Goal: Task Accomplishment & Management: Use online tool/utility

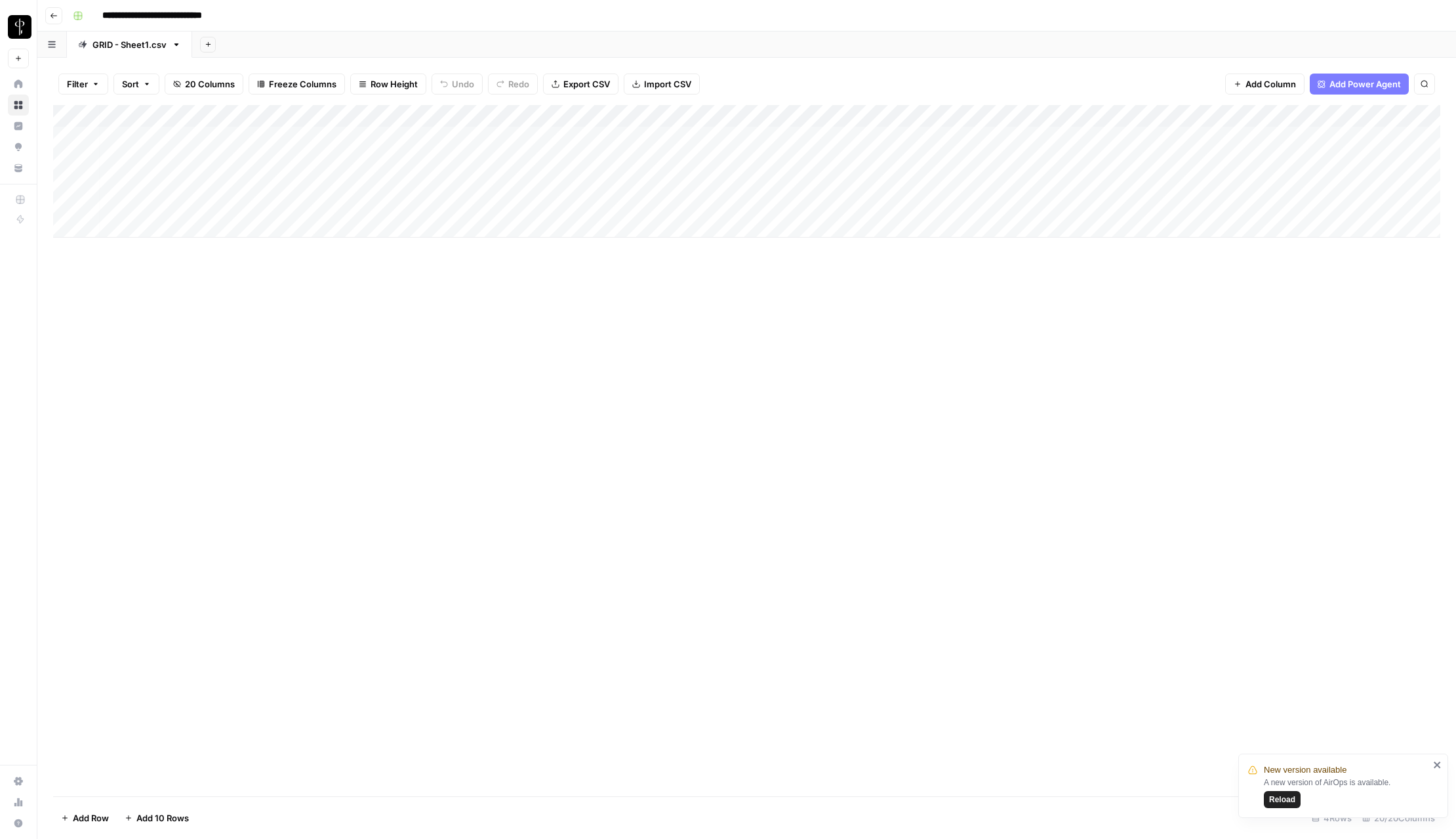
scroll to position [0, 4]
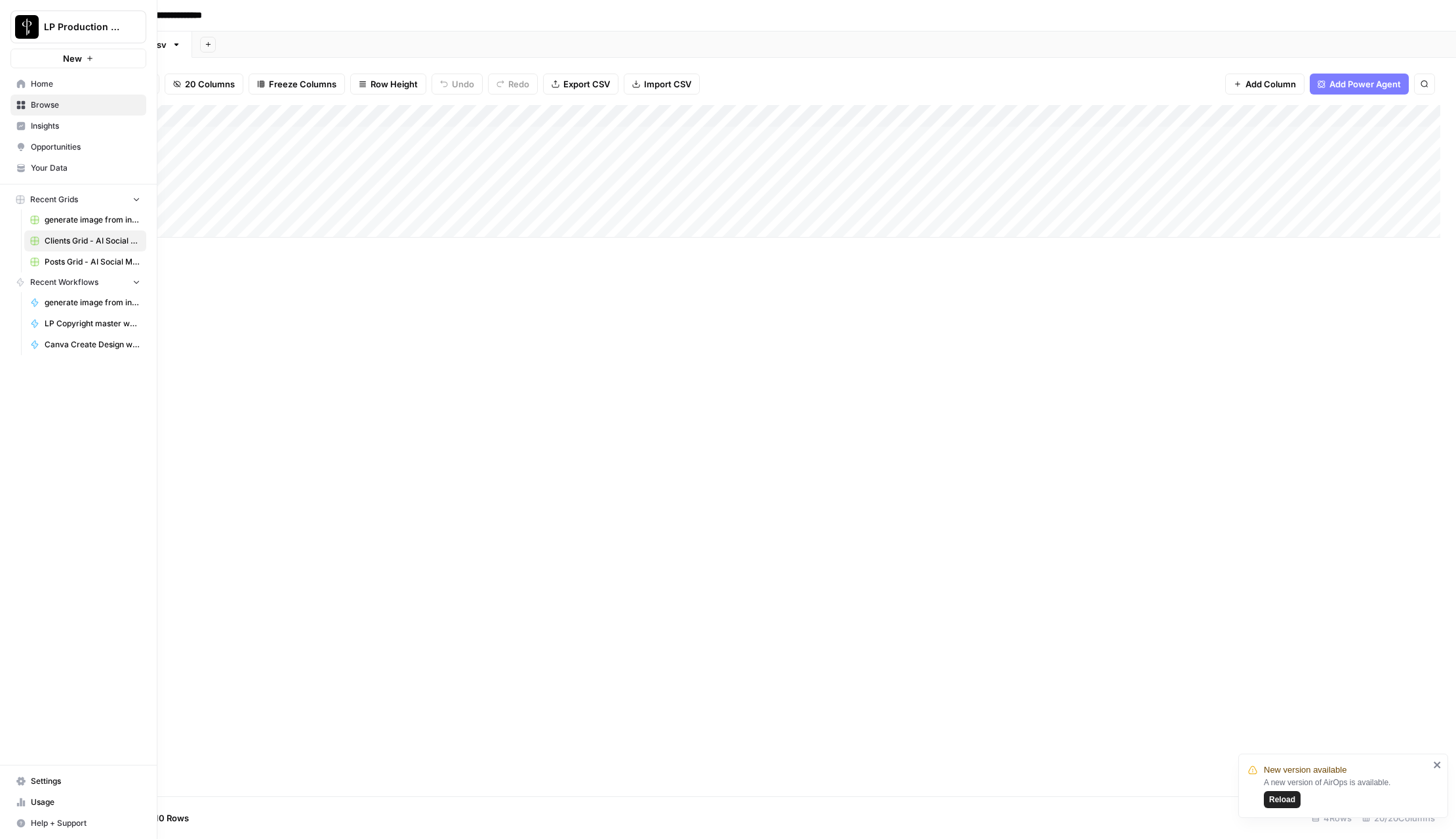
click at [44, 86] on span "Home" at bounding box center [86, 84] width 109 height 12
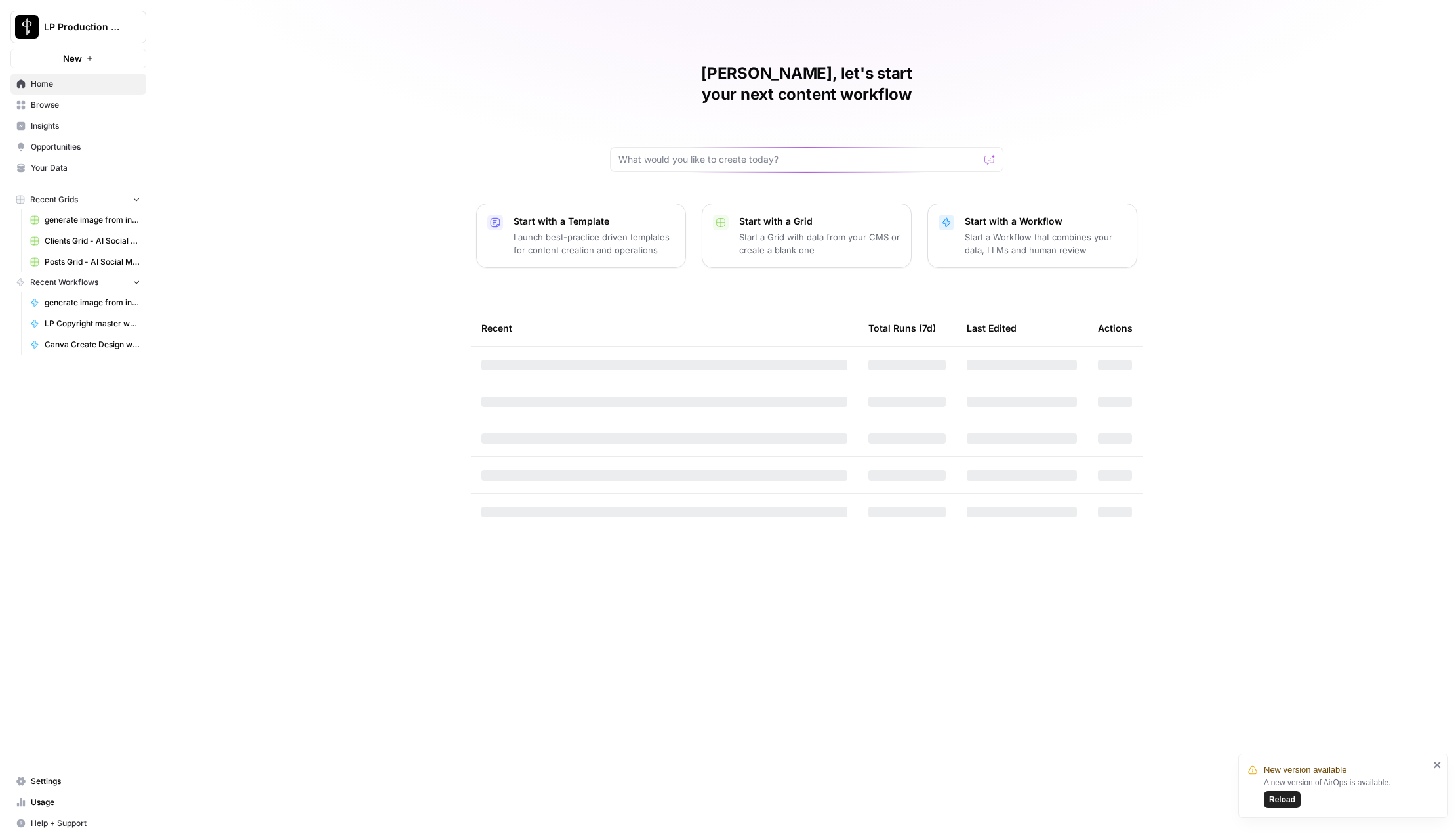
click at [84, 781] on span "Settings" at bounding box center [86, 781] width 109 height 12
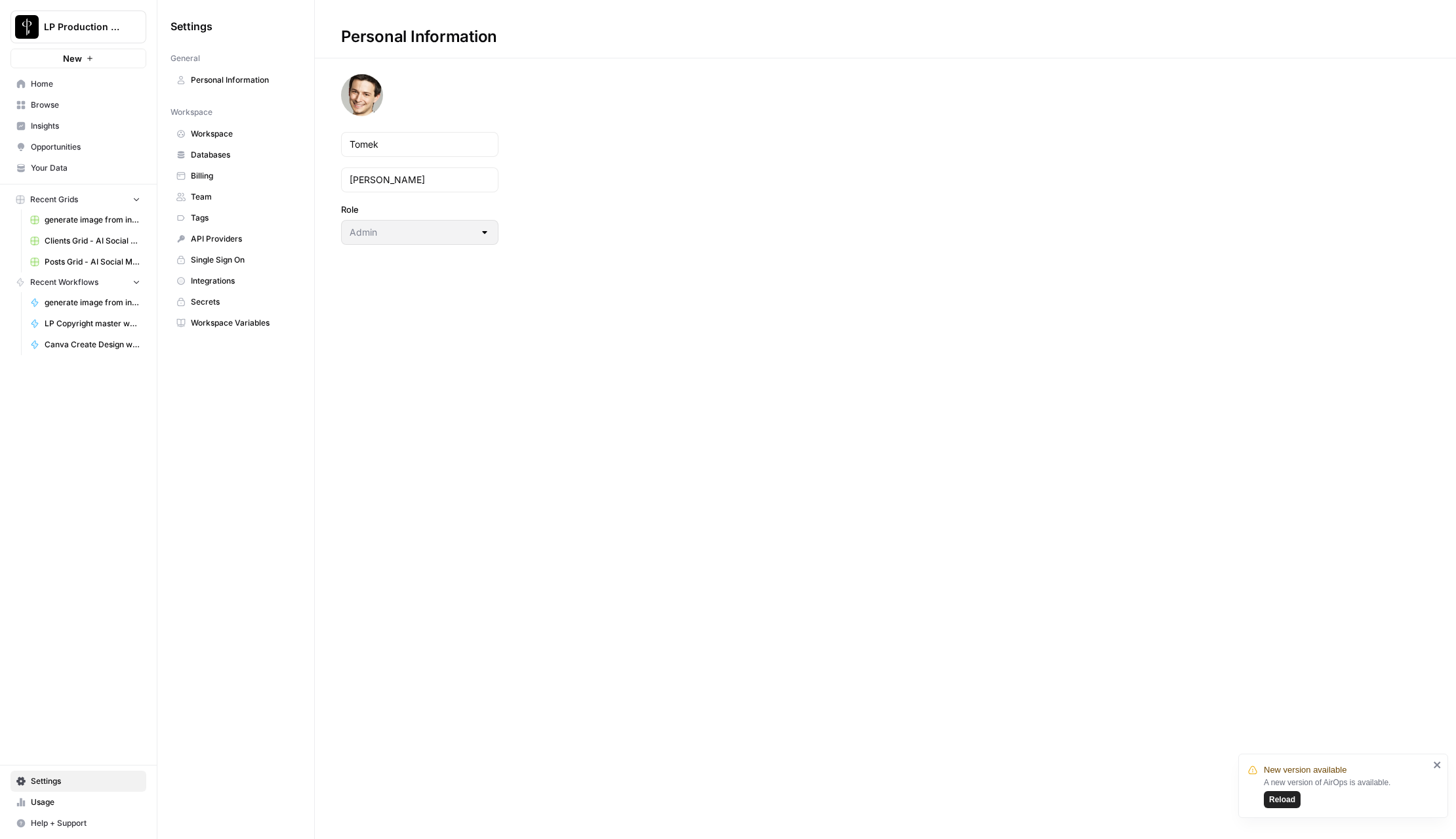
click at [218, 322] on span "Workspace Variables" at bounding box center [243, 322] width 105 height 12
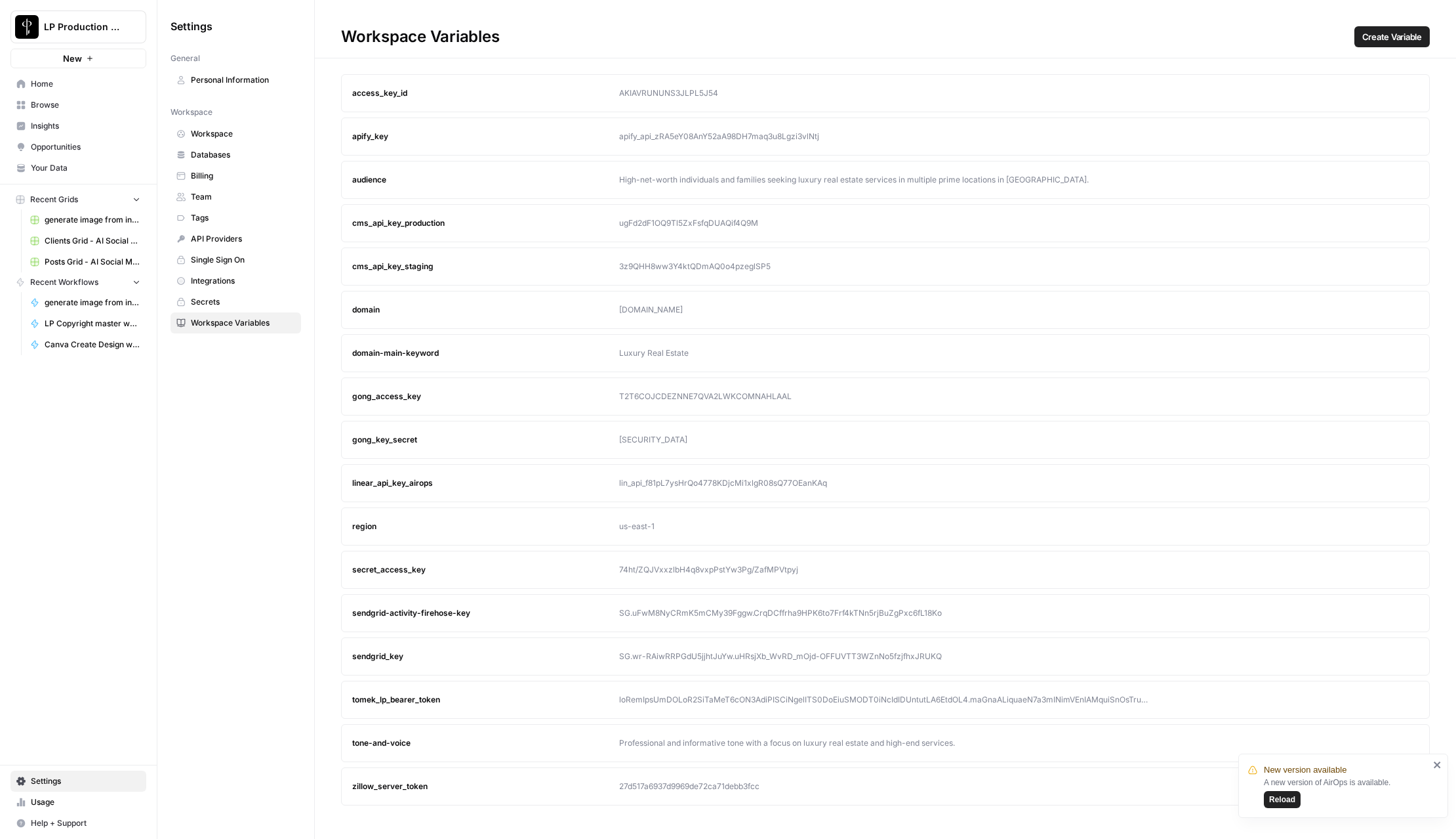
click at [24, 103] on icon at bounding box center [21, 105] width 8 height 8
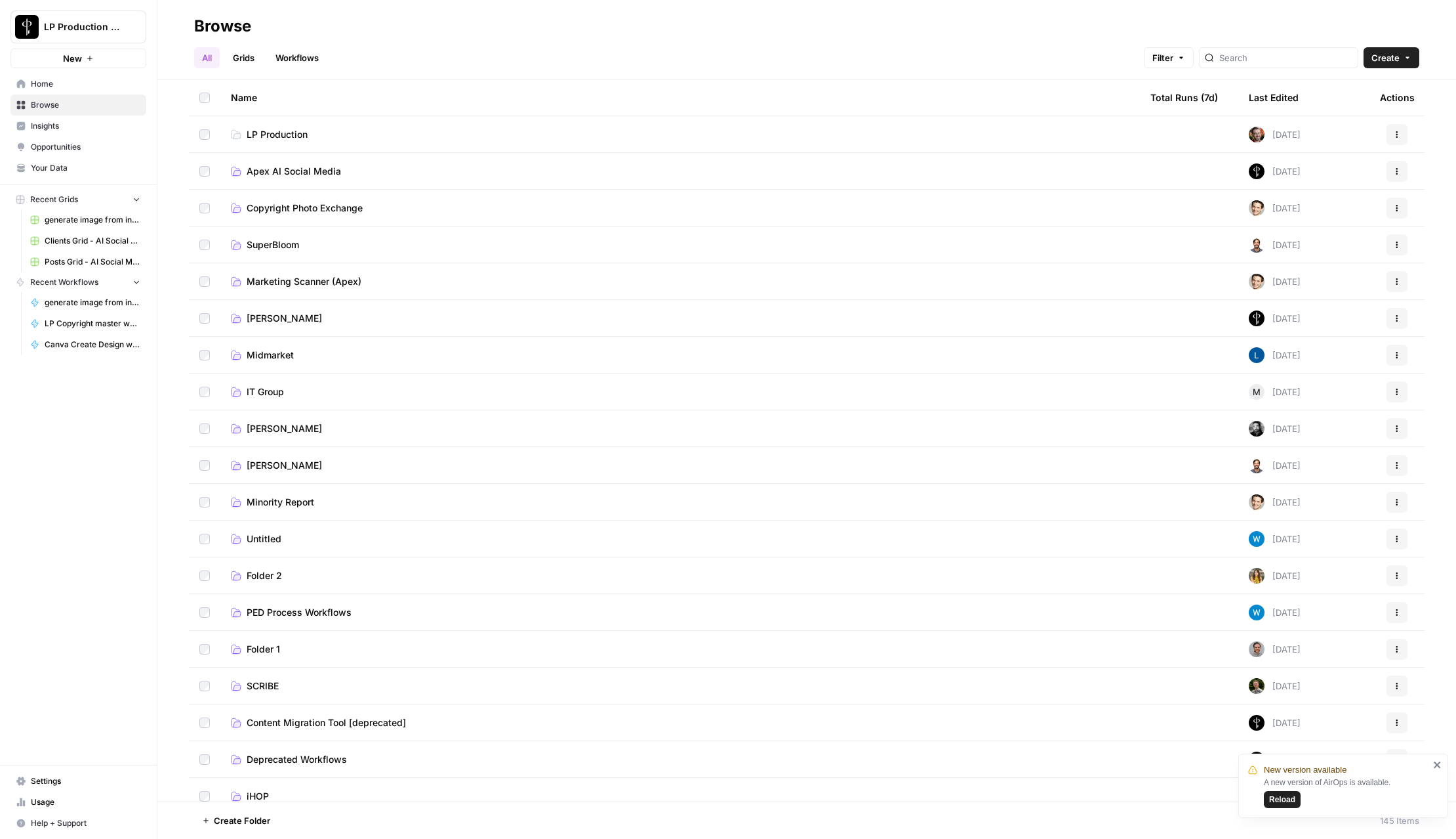
click at [303, 209] on span "Copyright Photo Exchange" at bounding box center [304, 208] width 116 height 13
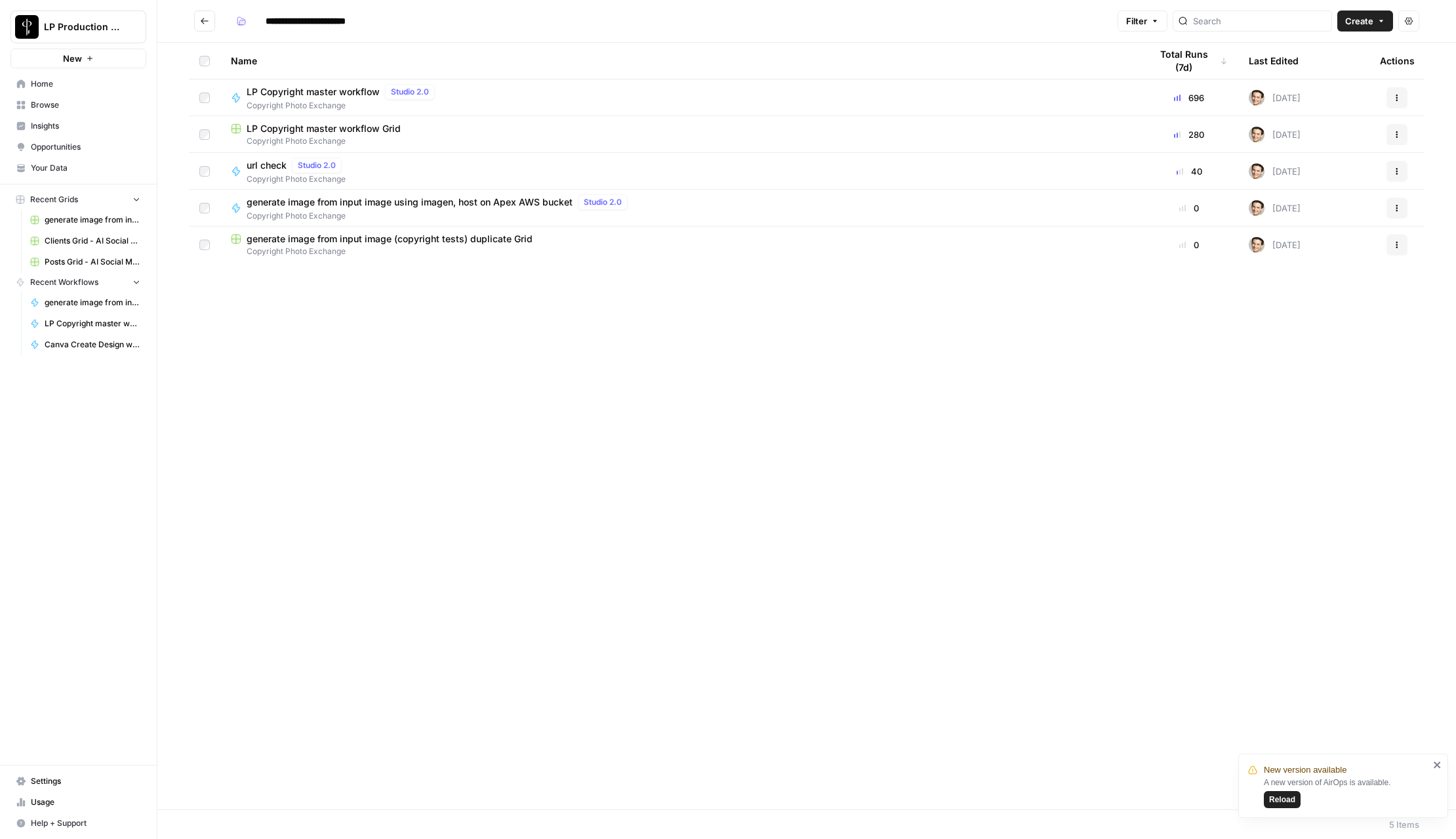
click at [346, 94] on span "LP Copyright master workflow" at bounding box center [313, 92] width 133 height 13
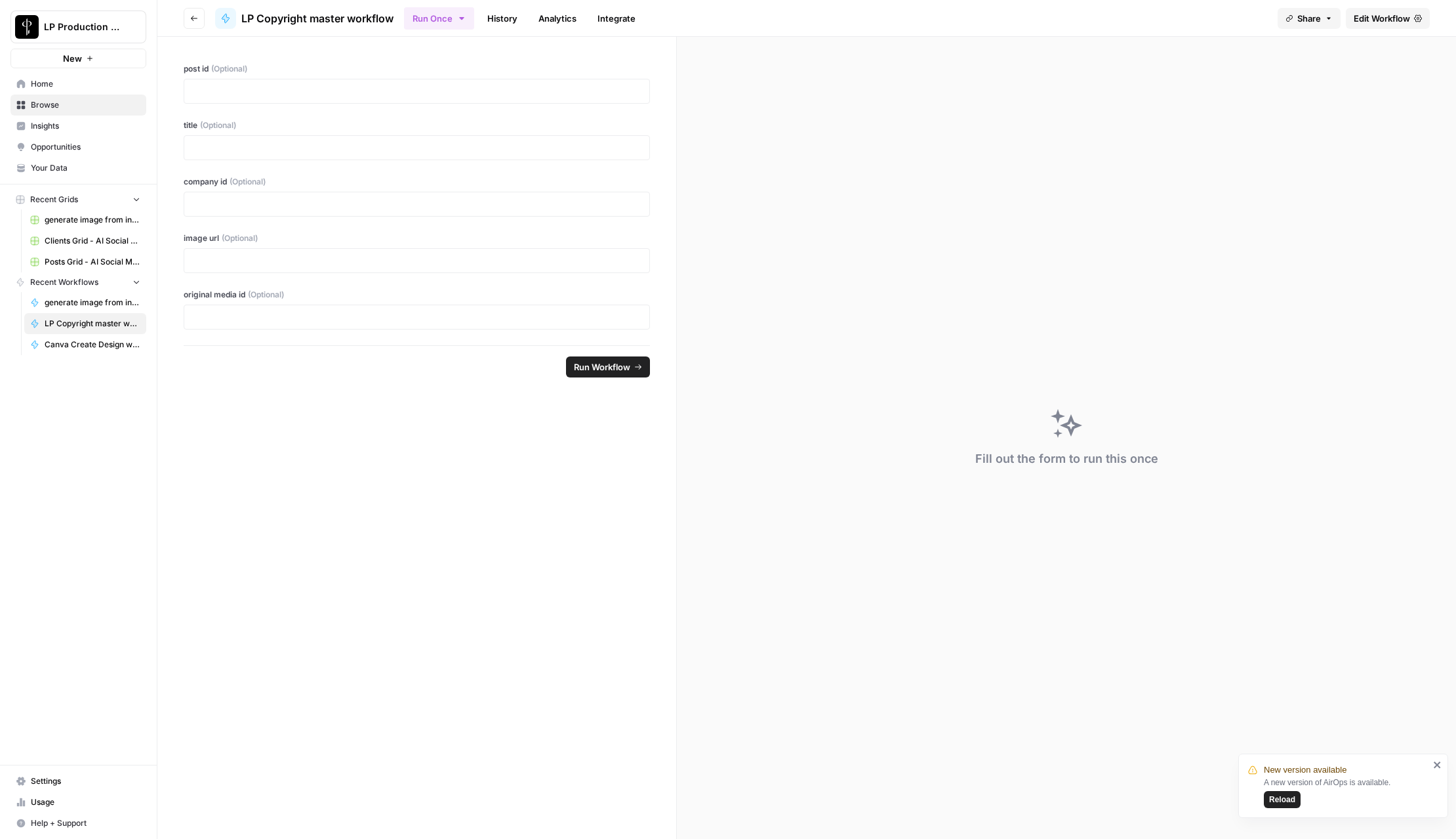
click at [1398, 22] on span "Edit Workflow" at bounding box center [1382, 18] width 56 height 13
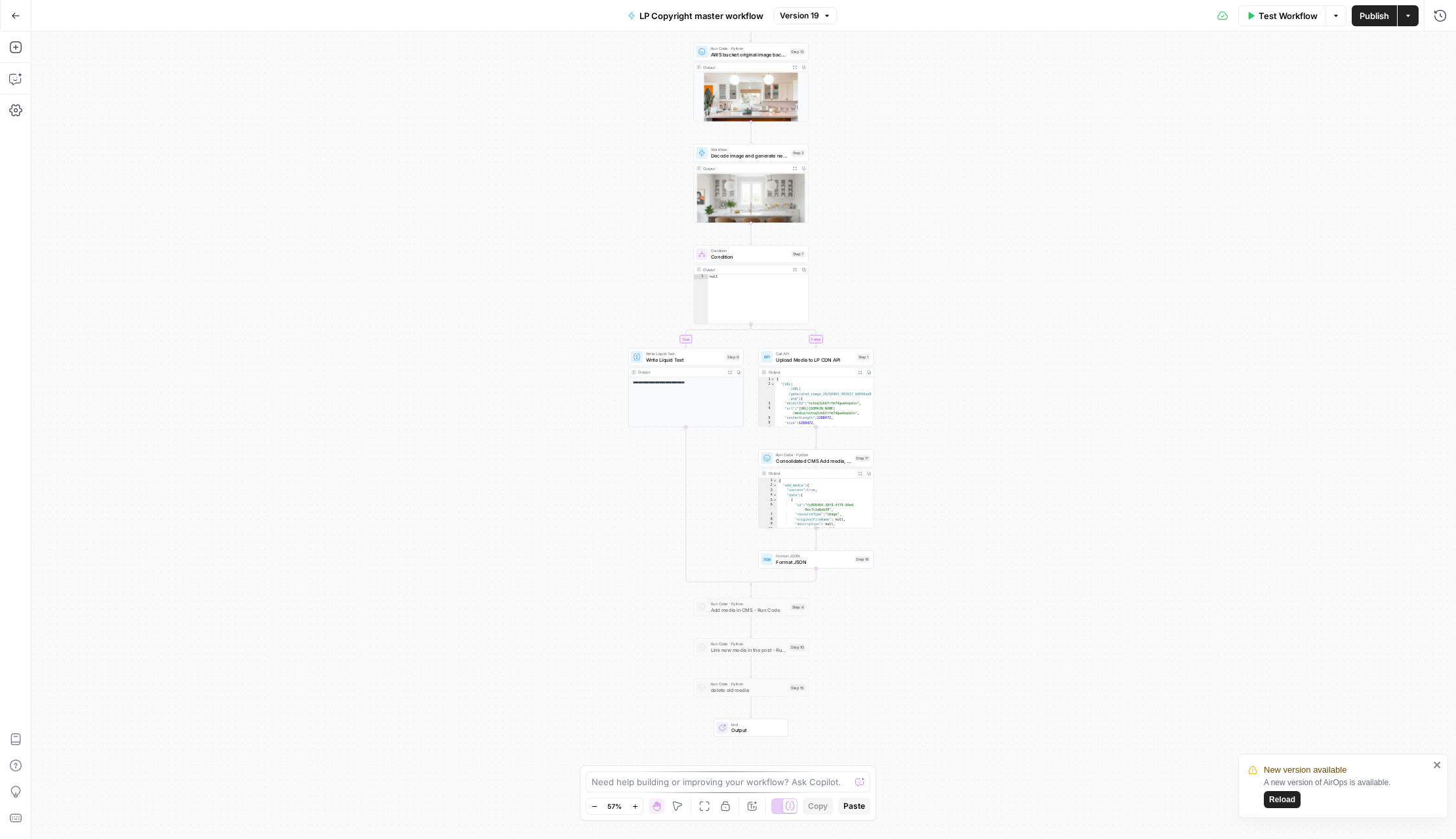
drag, startPoint x: 995, startPoint y: 556, endPoint x: 1002, endPoint y: 490, distance: 66.4
click at [1002, 490] on div "**********" at bounding box center [744, 435] width 1424 height 807
click at [799, 461] on span "Consolidated CMS Add media, update post, delete old" at bounding box center [814, 461] width 76 height 7
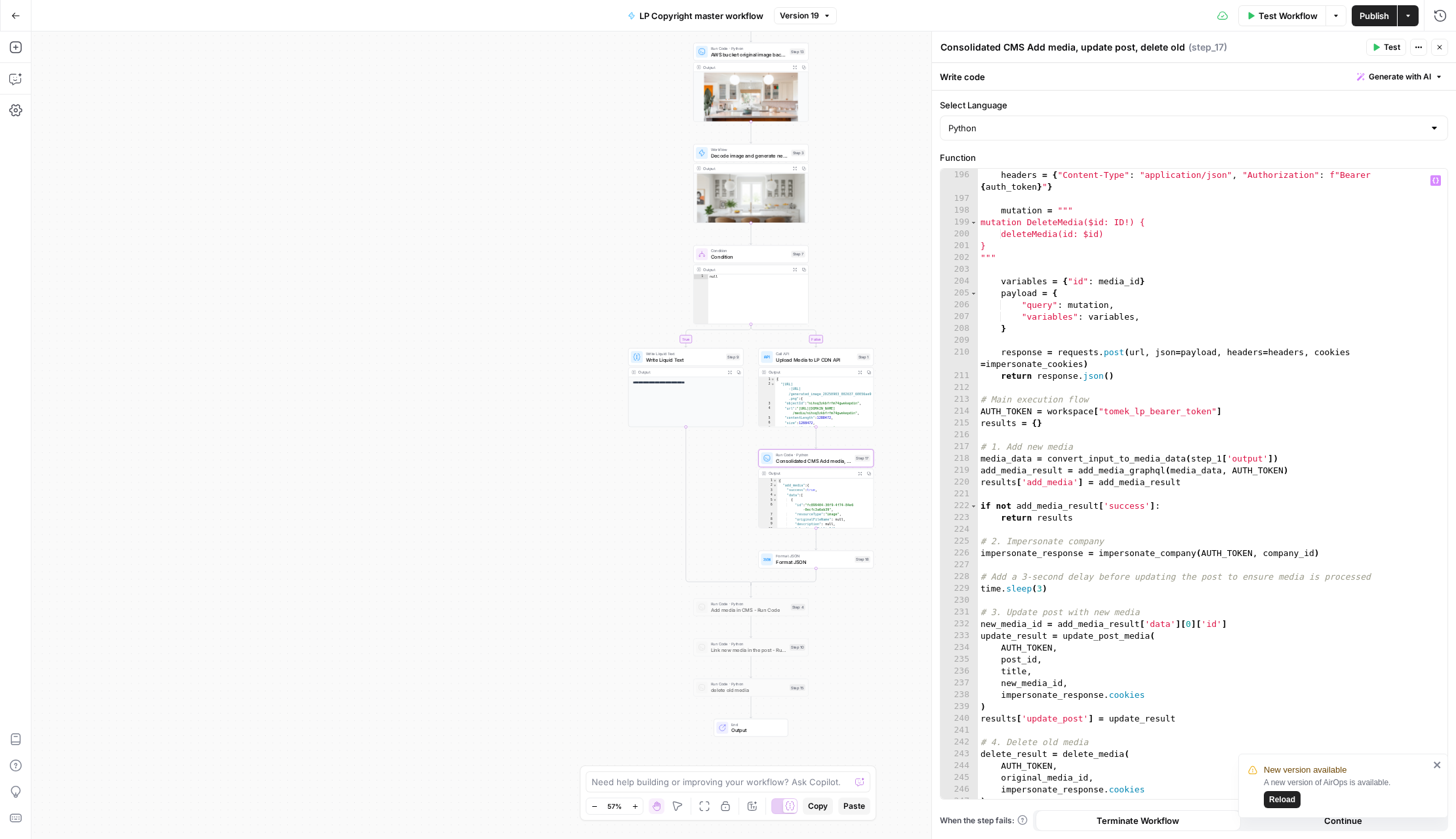
scroll to position [2362, 0]
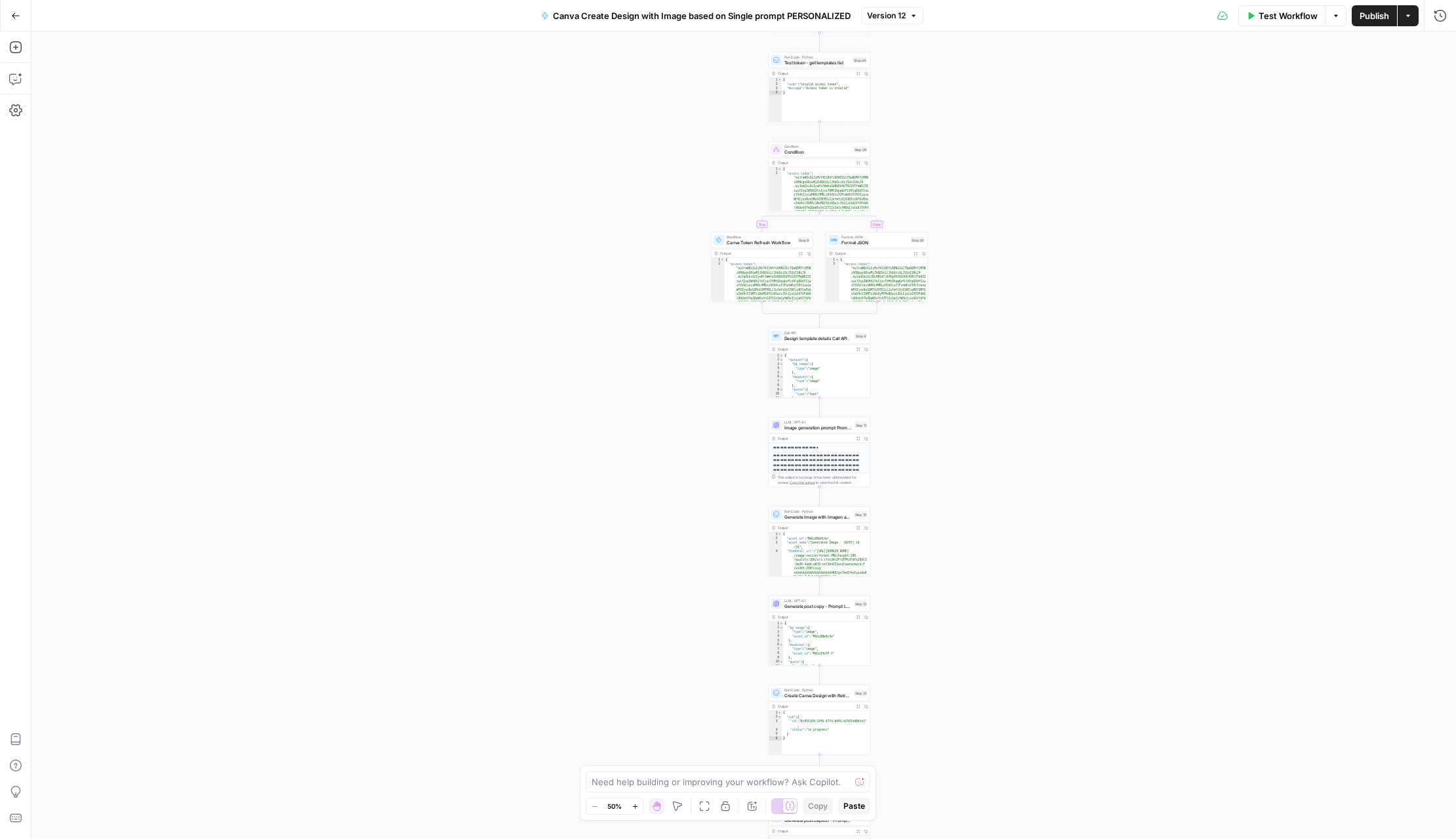
click at [20, 15] on span "Go Back" at bounding box center [20, 15] width 1 height 1
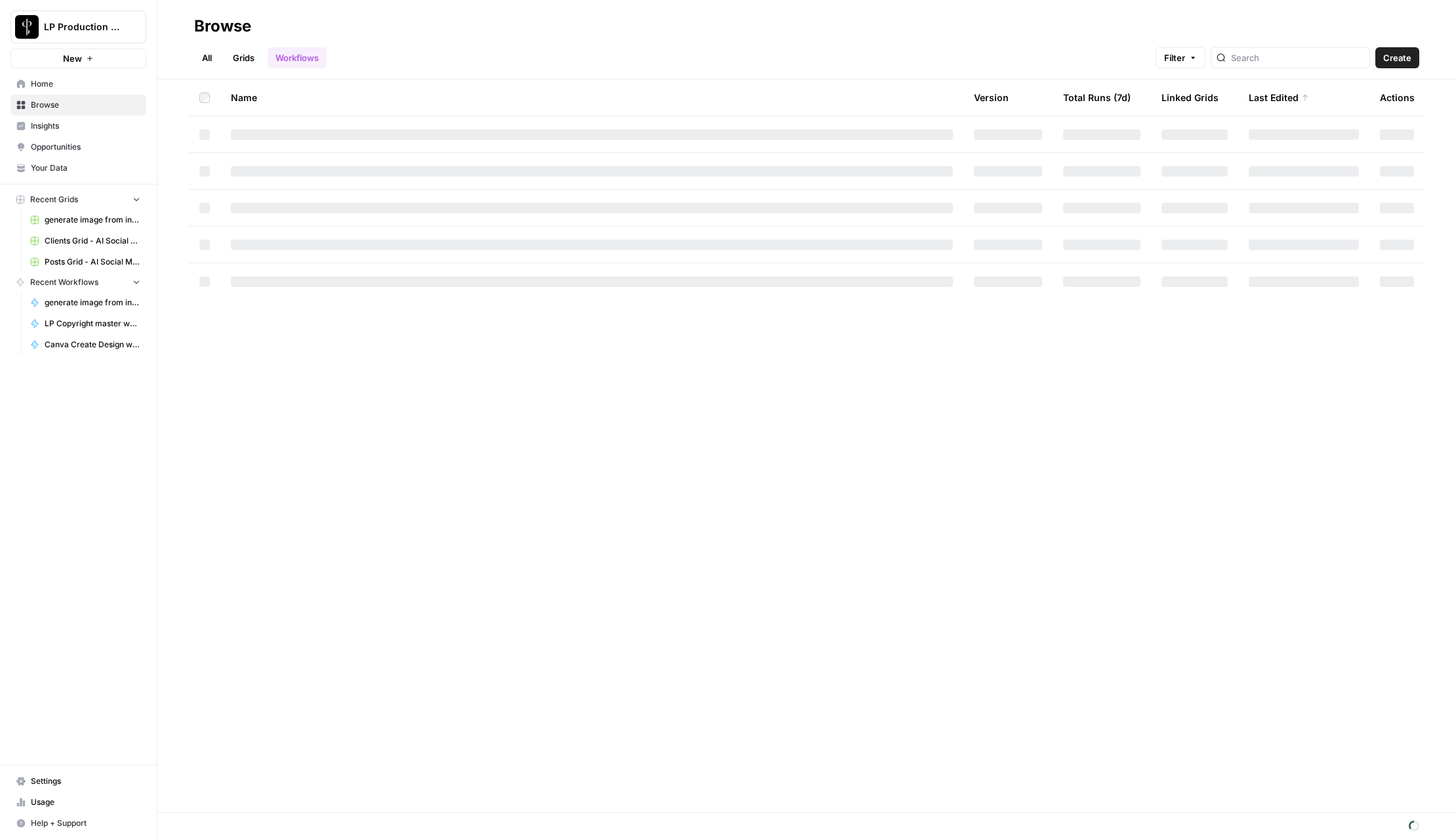
click at [62, 96] on link "Browse" at bounding box center [78, 105] width 135 height 21
click at [55, 87] on span "Home" at bounding box center [86, 84] width 109 height 12
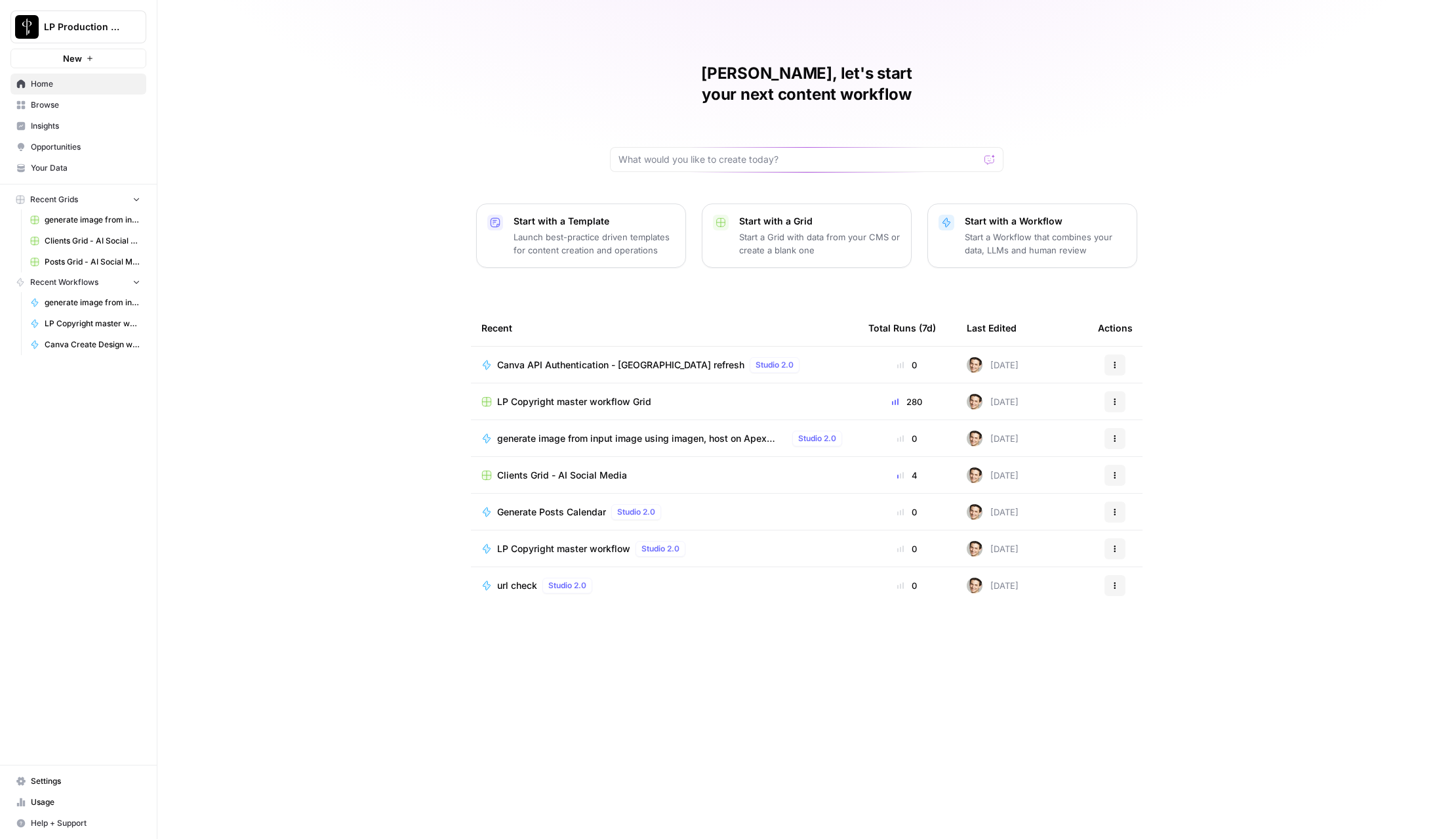
click at [61, 254] on link "Posts Grid - AI Social Media" at bounding box center [86, 262] width 122 height 21
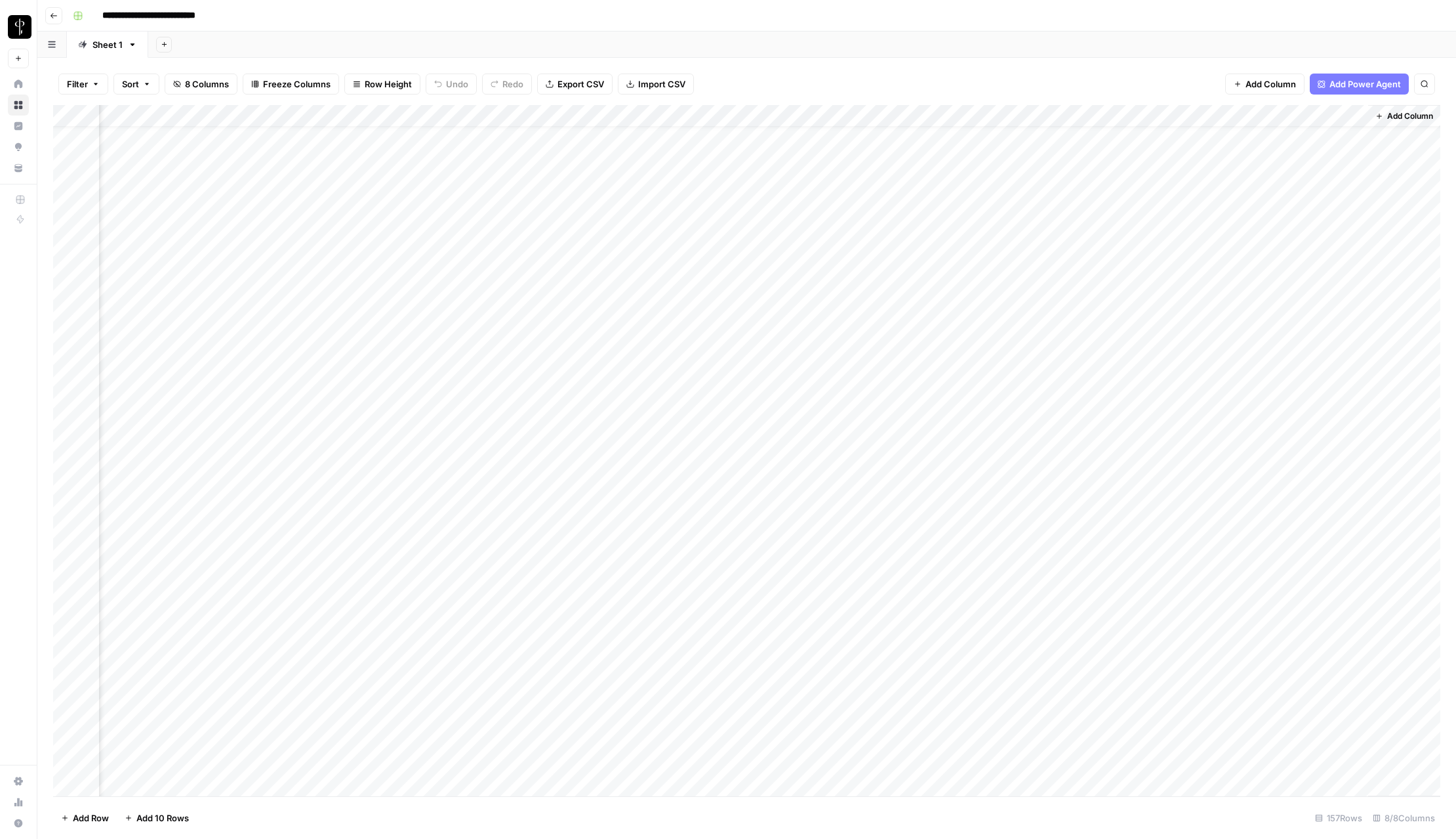
scroll to position [25, 106]
click at [1239, 378] on div "Add Column" at bounding box center [747, 451] width 1387 height 691
click at [1236, 231] on div "Add Column" at bounding box center [747, 451] width 1387 height 691
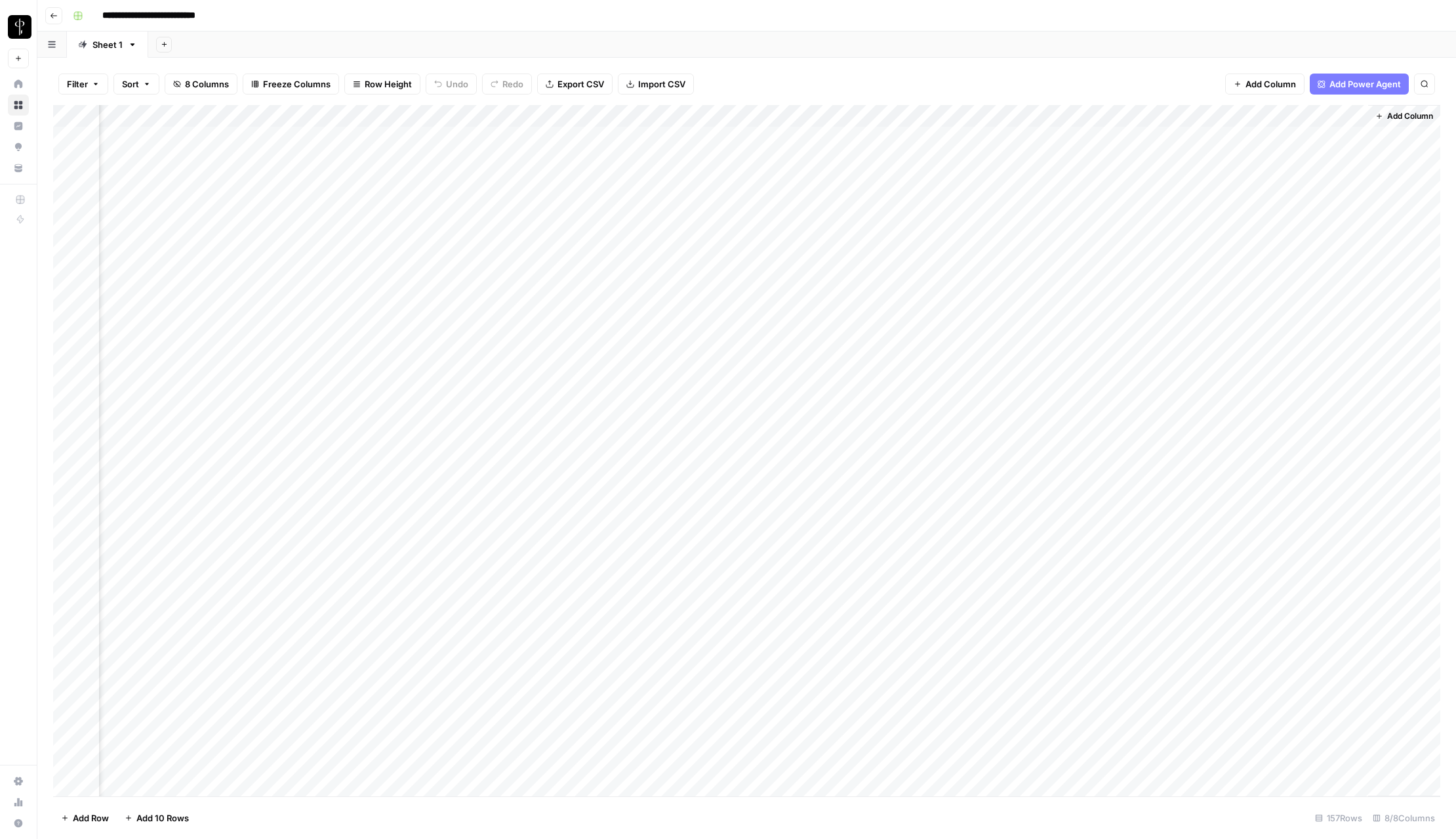
click at [1236, 231] on div "Add Column" at bounding box center [747, 451] width 1387 height 691
click at [1123, 55] on div "Add Sheet" at bounding box center [802, 44] width 1308 height 26
click at [1242, 135] on div "Add Column" at bounding box center [747, 451] width 1387 height 691
drag, startPoint x: 1243, startPoint y: 512, endPoint x: 1229, endPoint y: 139, distance: 373.3
click at [1229, 139] on div "Add Column" at bounding box center [747, 451] width 1387 height 691
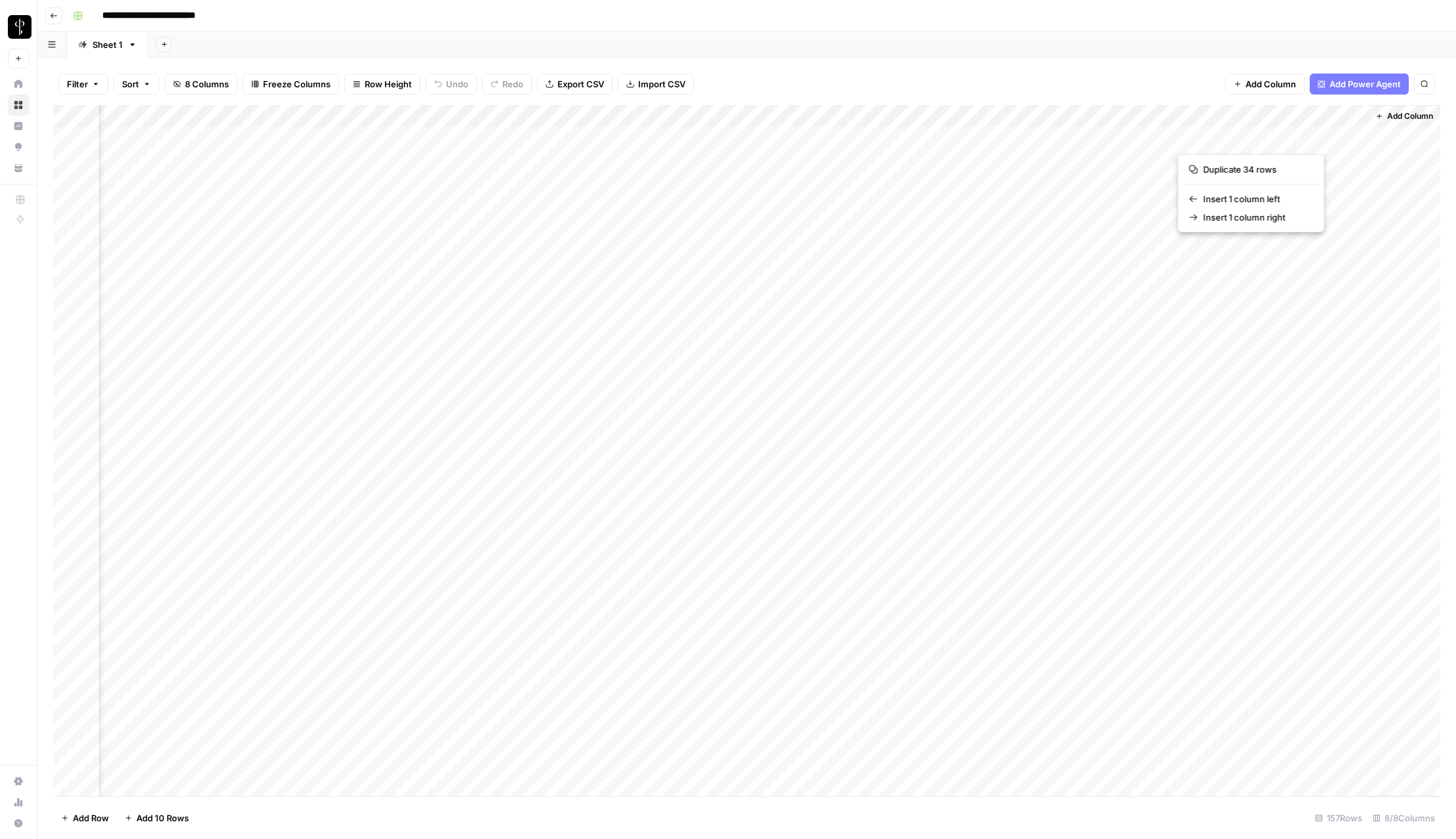
click at [1203, 136] on button "button" at bounding box center [1273, 137] width 189 height 23
click at [1127, 176] on div "Add Column" at bounding box center [747, 451] width 1387 height 691
click at [1214, 140] on div "Add Column" at bounding box center [747, 451] width 1387 height 691
click at [594, 81] on span "Export CSV" at bounding box center [581, 84] width 46 height 13
